Goal: Task Accomplishment & Management: Complete application form

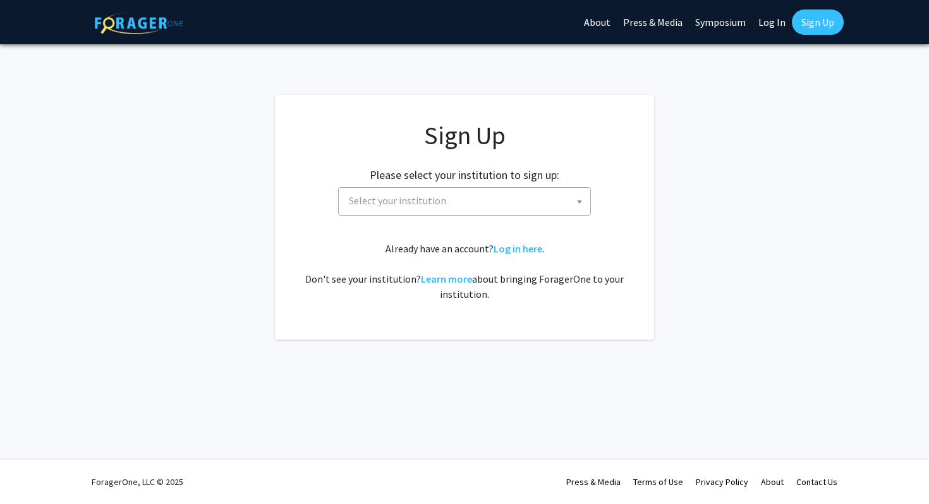
click at [544, 203] on span "Select your institution" at bounding box center [467, 201] width 246 height 26
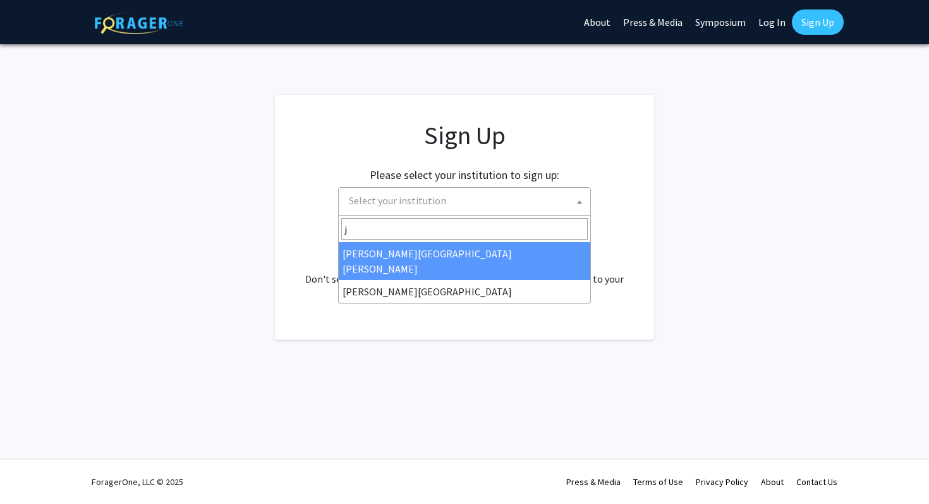
type input "j"
select select "1"
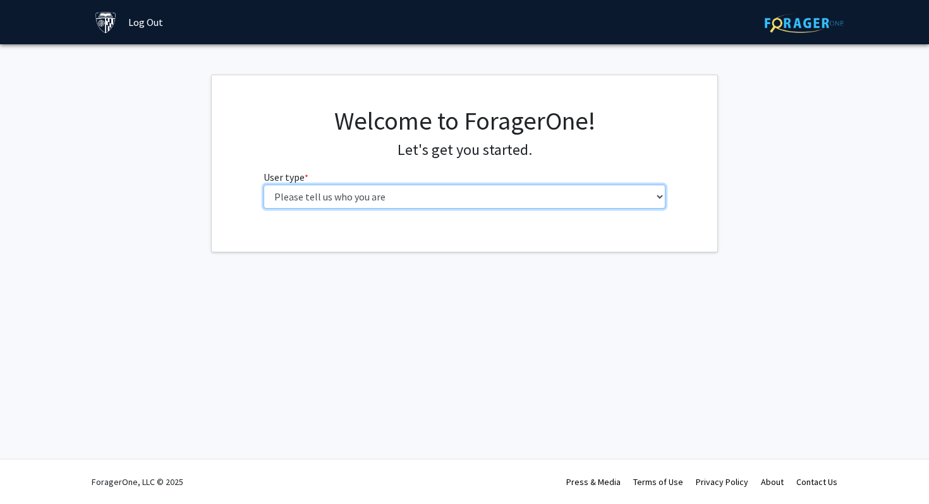
click at [404, 203] on select "Please tell us who you are Undergraduate Student Master's Student Doctoral Cand…" at bounding box center [465, 197] width 403 height 24
select select "2: masters"
click at [264, 185] on select "Please tell us who you are Undergraduate Student Master's Student Doctoral Cand…" at bounding box center [465, 197] width 403 height 24
